Goal: Information Seeking & Learning: Check status

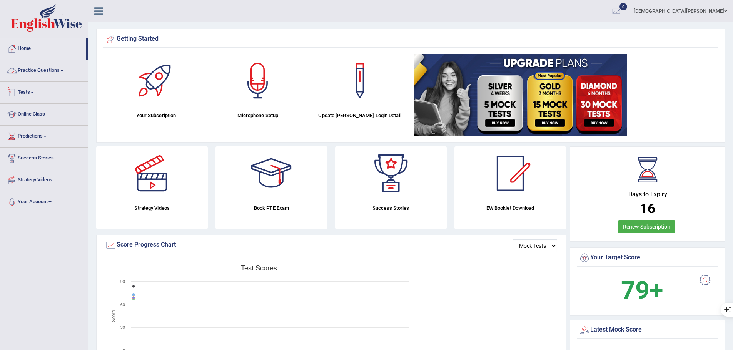
click at [50, 70] on link "Practice Questions" at bounding box center [44, 69] width 88 height 19
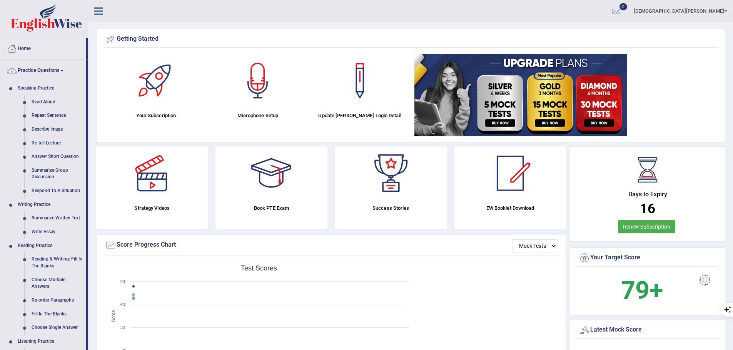
click at [44, 66] on link "Practice Questions" at bounding box center [43, 69] width 86 height 19
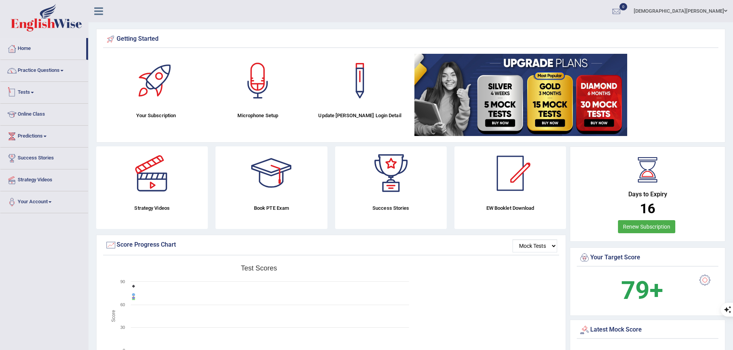
click at [36, 94] on link "Tests" at bounding box center [44, 91] width 88 height 19
click at [35, 123] on link "Take Mock Test" at bounding box center [50, 124] width 72 height 14
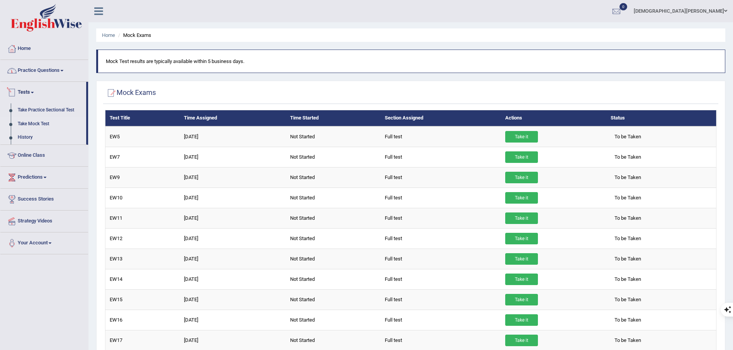
click at [27, 139] on link "History" at bounding box center [50, 138] width 72 height 14
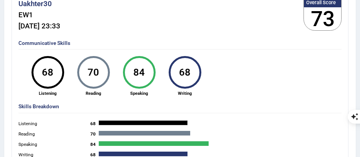
scroll to position [115, 0]
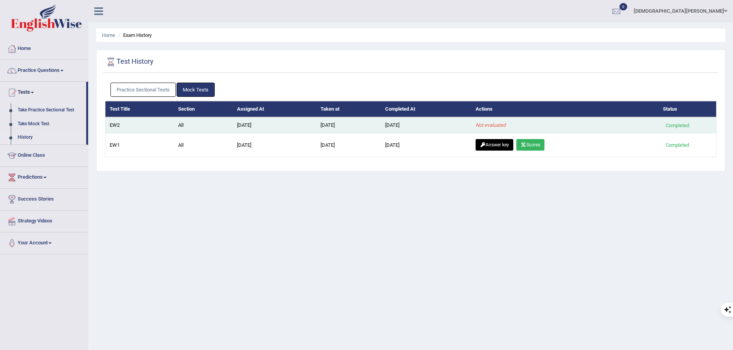
click at [522, 125] on td "Not evaluated" at bounding box center [564, 125] width 187 height 16
drag, startPoint x: 351, startPoint y: 125, endPoint x: 341, endPoint y: 125, distance: 10.0
click at [349, 125] on td "[DATE]" at bounding box center [348, 125] width 65 height 16
drag, startPoint x: 223, startPoint y: 118, endPoint x: 140, endPoint y: 131, distance: 83.6
click at [221, 118] on td "All" at bounding box center [203, 125] width 59 height 16
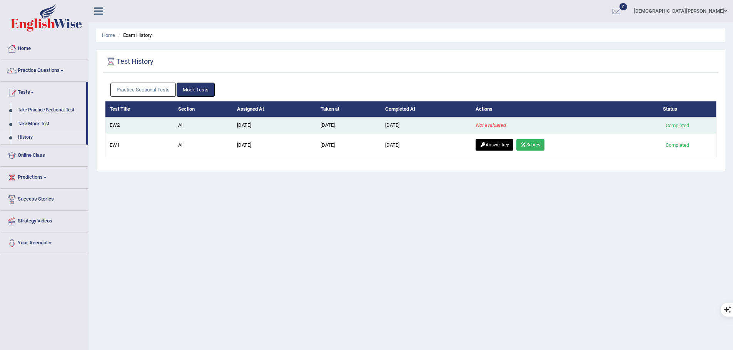
click at [136, 131] on td "EW2" at bounding box center [139, 125] width 68 height 16
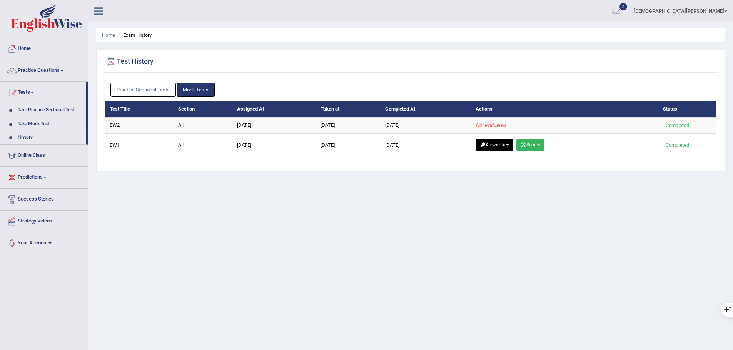
click at [99, 122] on div "Test History Practice Sectional Tests Mock Tests Test Title Section Assigned At…" at bounding box center [410, 111] width 629 height 122
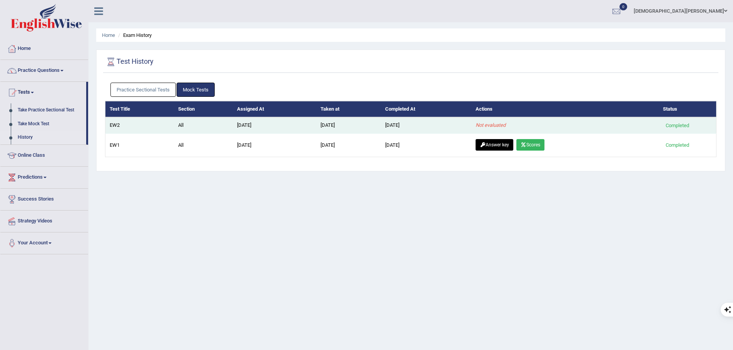
click at [125, 124] on td "EW2" at bounding box center [139, 125] width 68 height 16
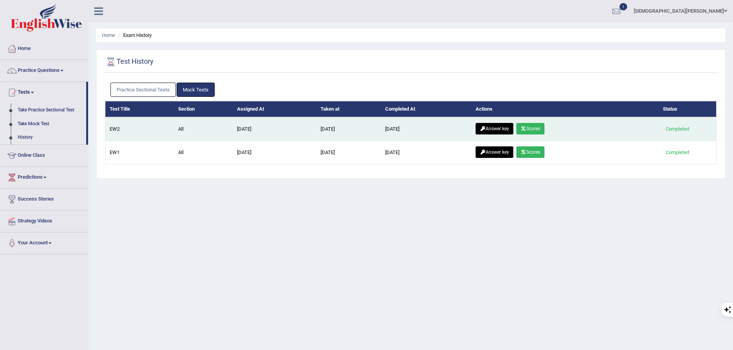
click at [485, 127] on icon at bounding box center [483, 129] width 6 height 5
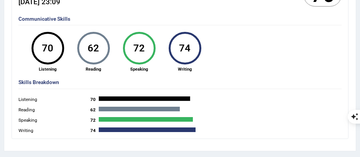
scroll to position [115, 0]
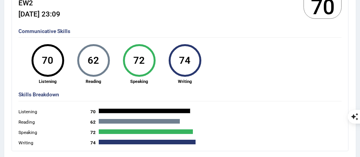
click at [260, 60] on div "Communicative Skills 70 Listening 62 [GEOGRAPHIC_DATA] 72 Speaking 74 Writing" at bounding box center [180, 56] width 327 height 62
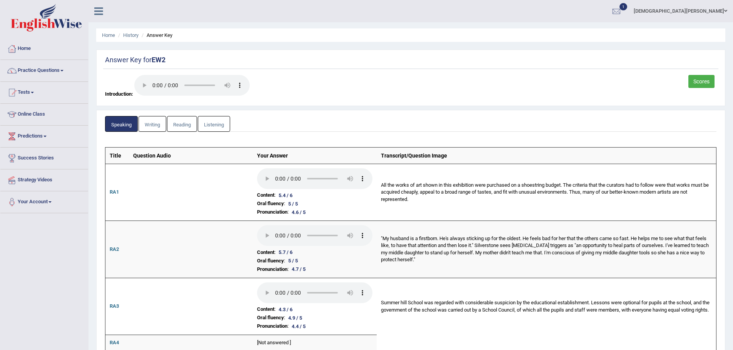
click at [161, 125] on link "Writing" at bounding box center [152, 124] width 28 height 16
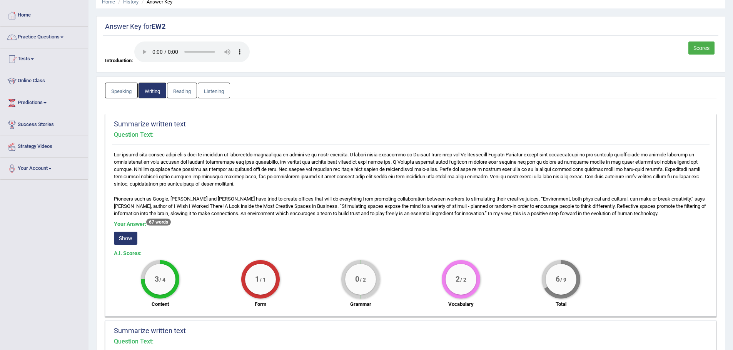
scroll to position [115, 0]
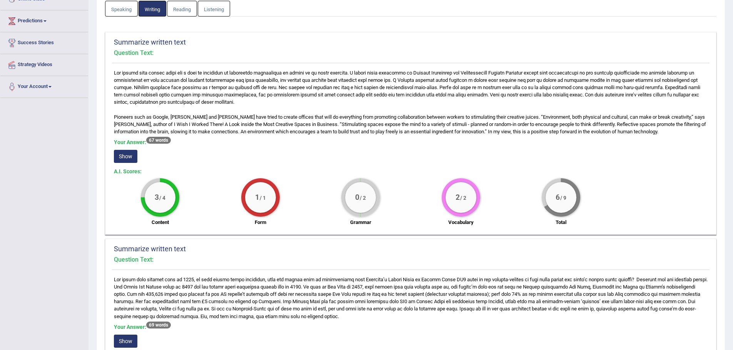
click at [118, 155] on button "Show" at bounding box center [125, 156] width 23 height 13
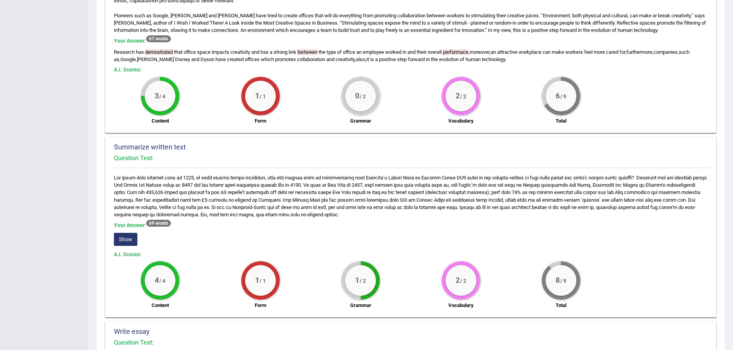
scroll to position [231, 0]
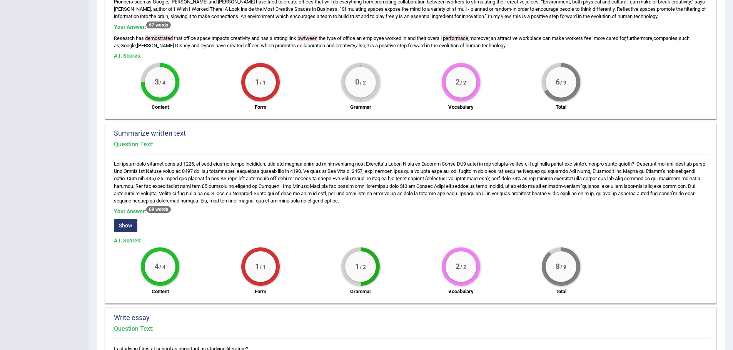
click at [131, 221] on button "Show" at bounding box center [125, 225] width 23 height 13
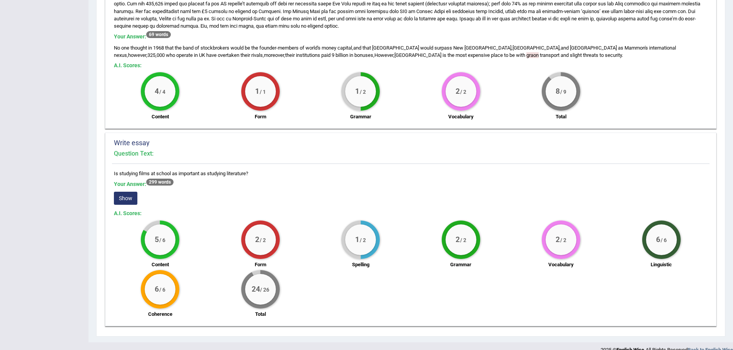
scroll to position [417, 0]
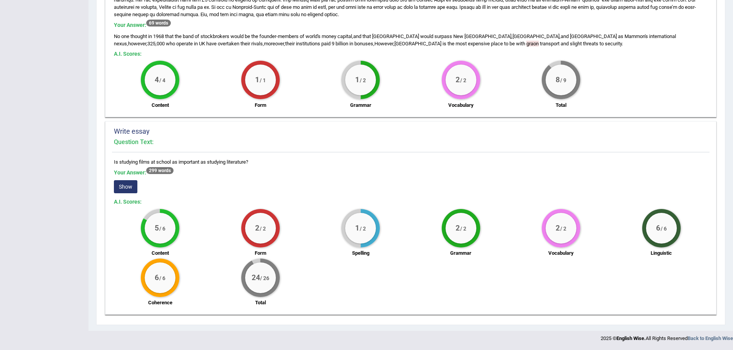
click at [128, 191] on button "Show" at bounding box center [125, 186] width 23 height 13
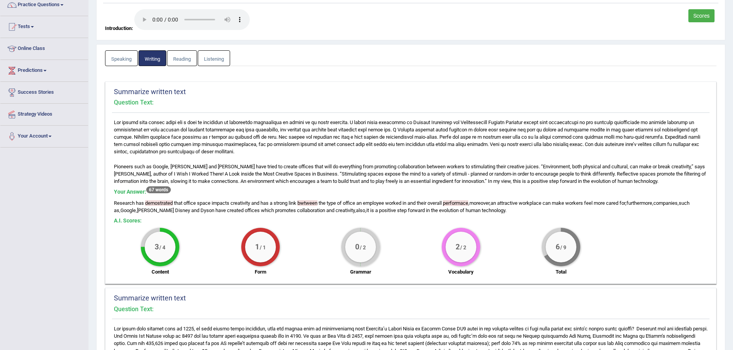
scroll to position [0, 0]
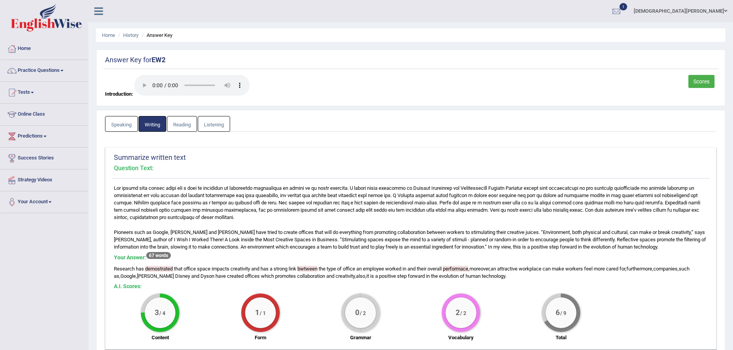
click at [181, 128] on link "Reading" at bounding box center [182, 124] width 30 height 16
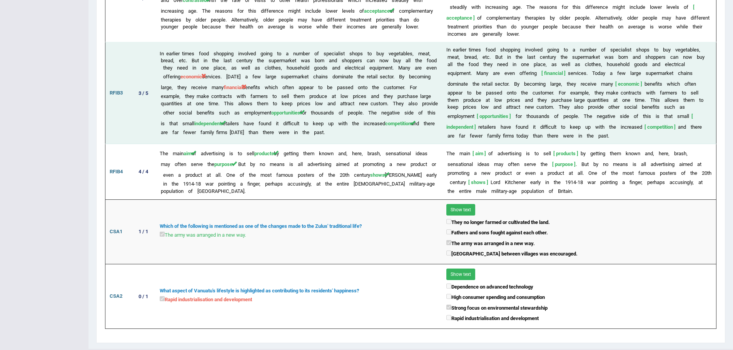
scroll to position [1020, 0]
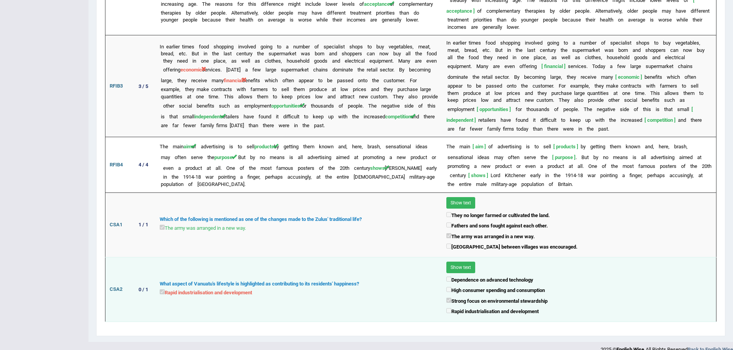
click at [458, 262] on button "Show text" at bounding box center [460, 268] width 29 height 12
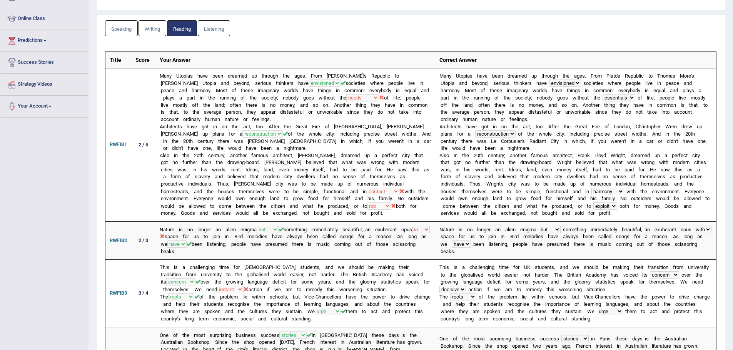
scroll to position [0, 0]
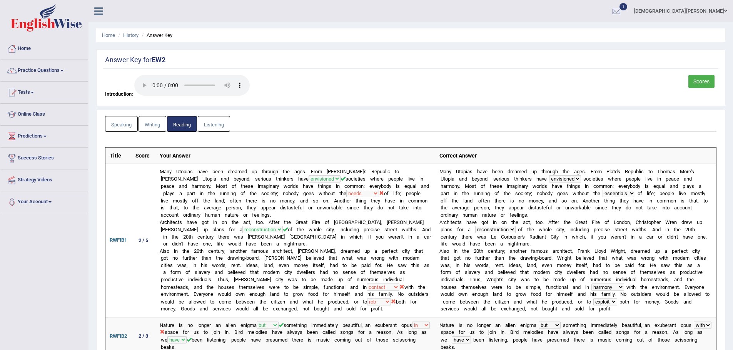
click at [216, 126] on link "Listening" at bounding box center [214, 124] width 32 height 16
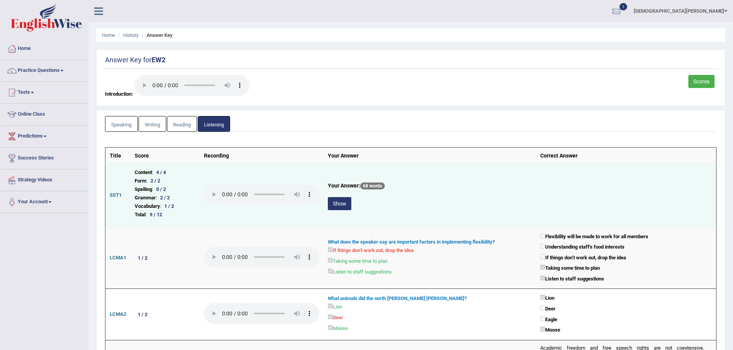
click at [342, 202] on button "Show" at bounding box center [339, 203] width 23 height 13
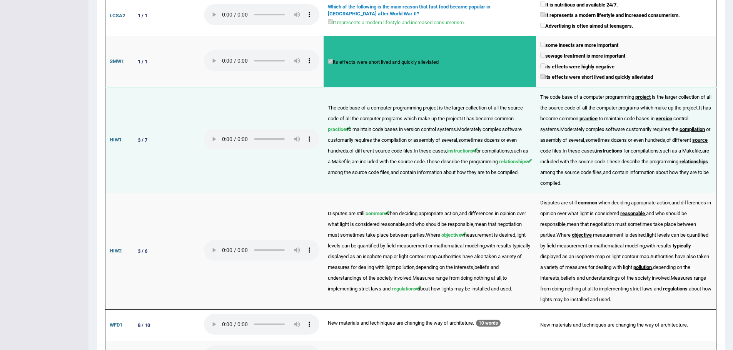
scroll to position [984, 0]
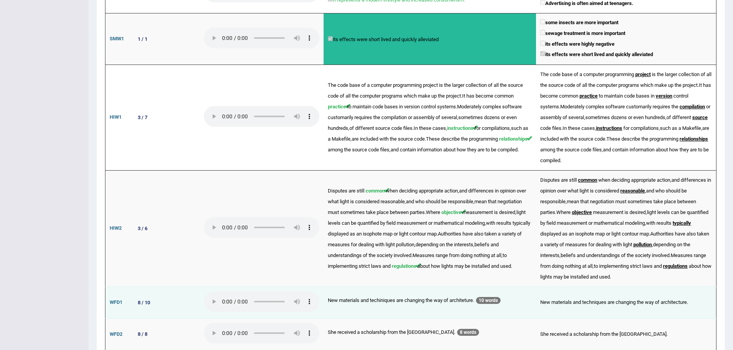
click at [152, 299] on div "8 / 10" at bounding box center [144, 303] width 18 height 8
click at [127, 287] on td "WFD1" at bounding box center [117, 303] width 25 height 32
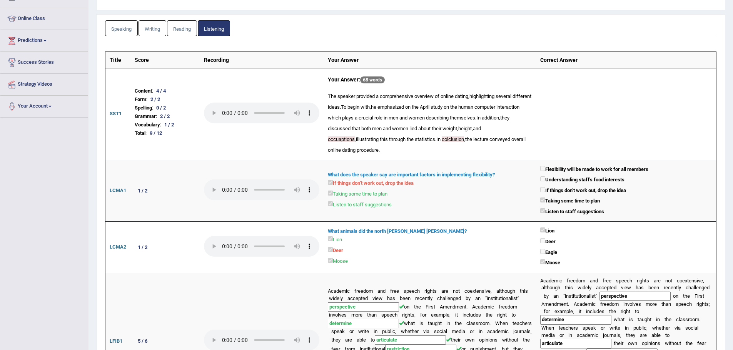
scroll to position [0, 0]
